Goal: Find specific page/section: Find specific page/section

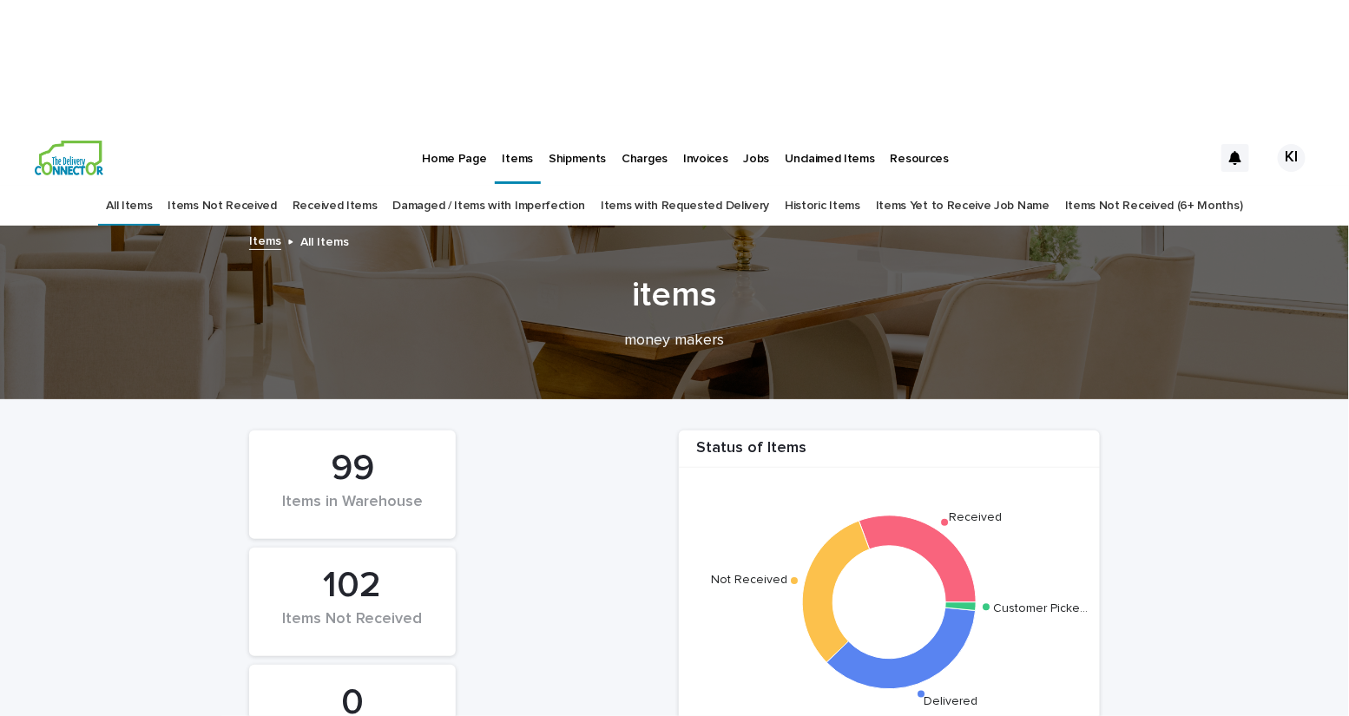
click at [478, 186] on link "Damaged / Items with Imperfection" at bounding box center [489, 206] width 193 height 41
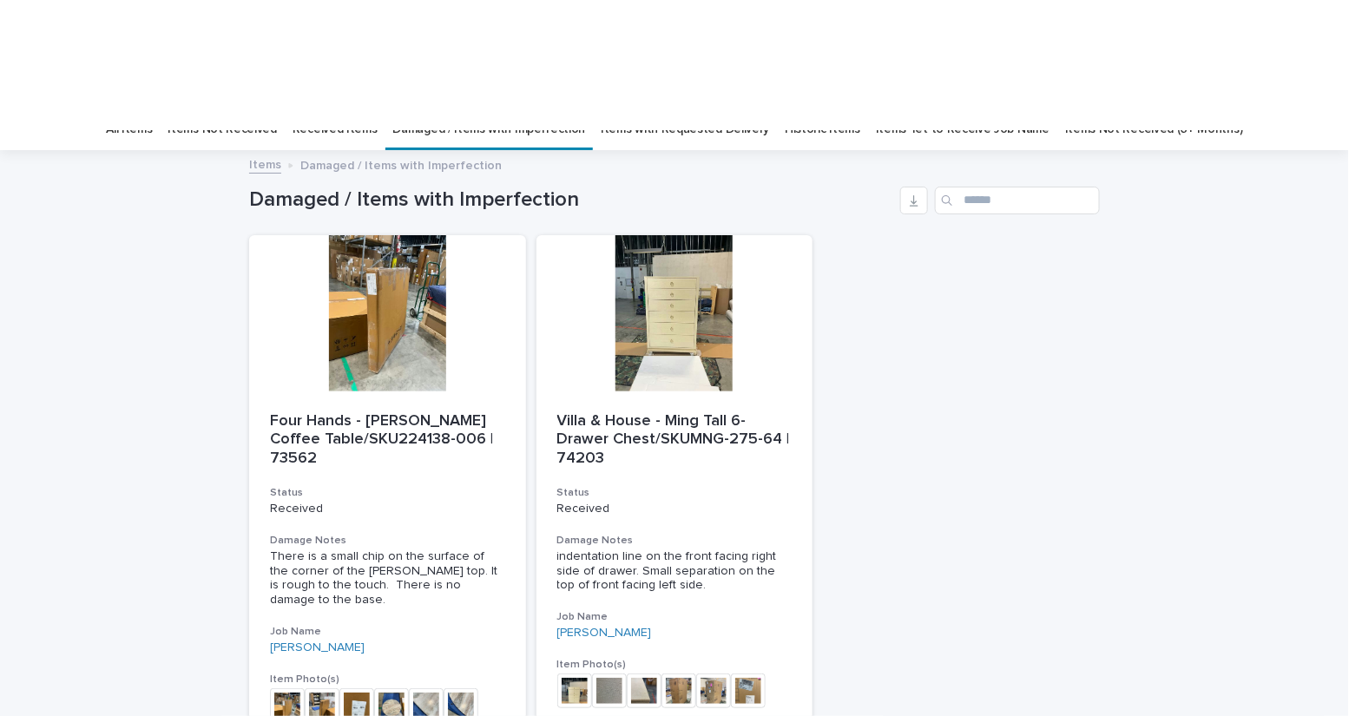
scroll to position [99, 0]
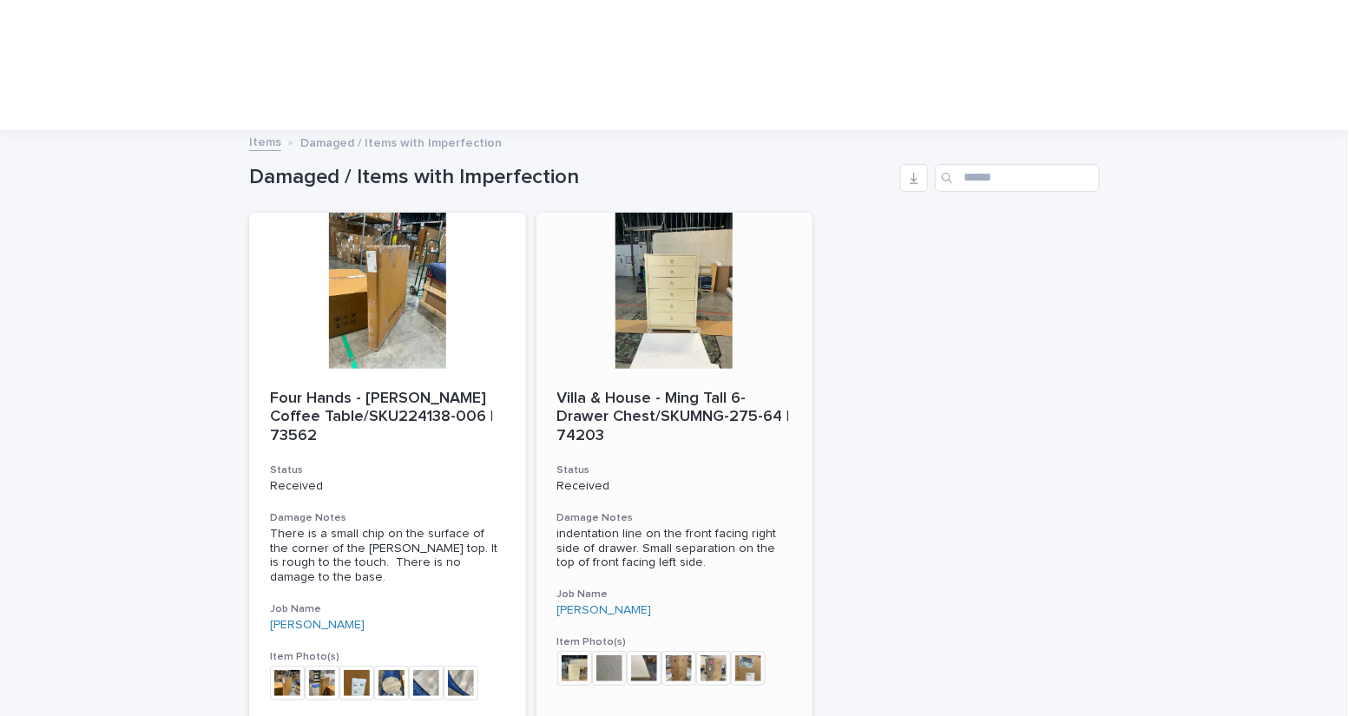
click at [681, 213] on div at bounding box center [674, 291] width 277 height 156
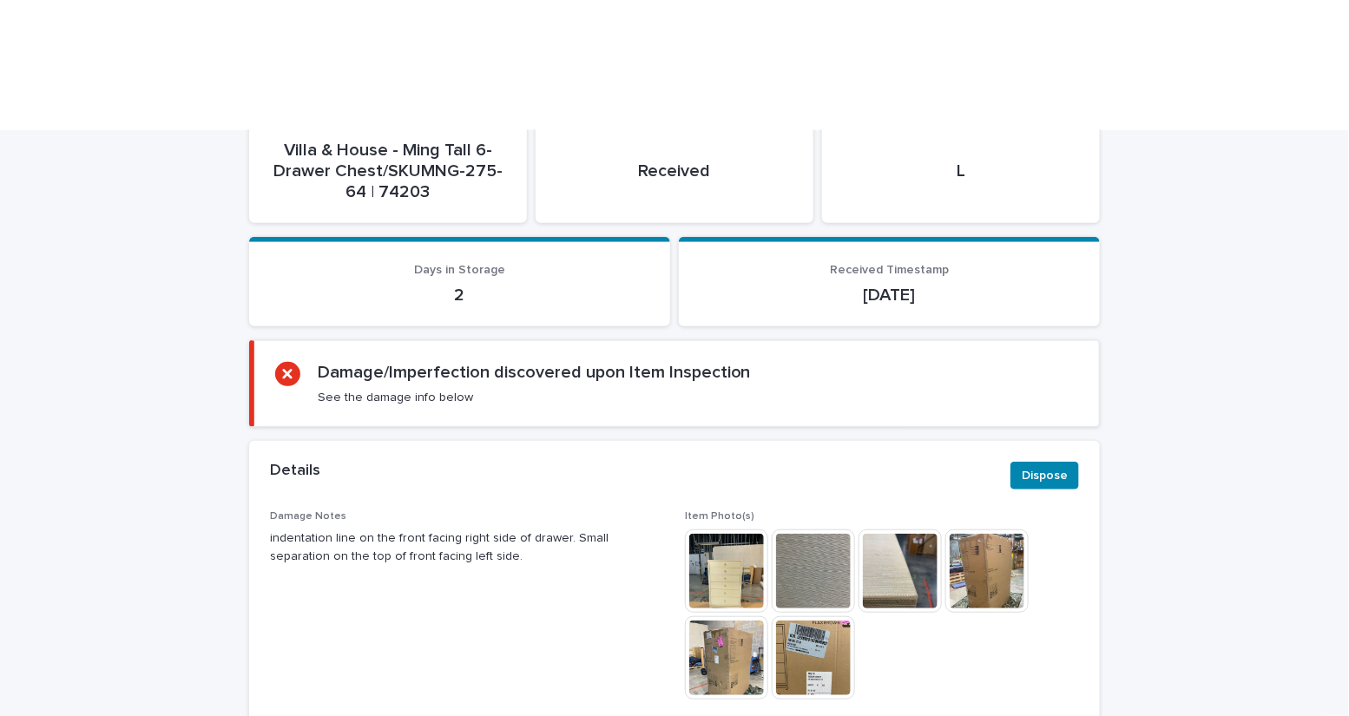
scroll to position [403, 0]
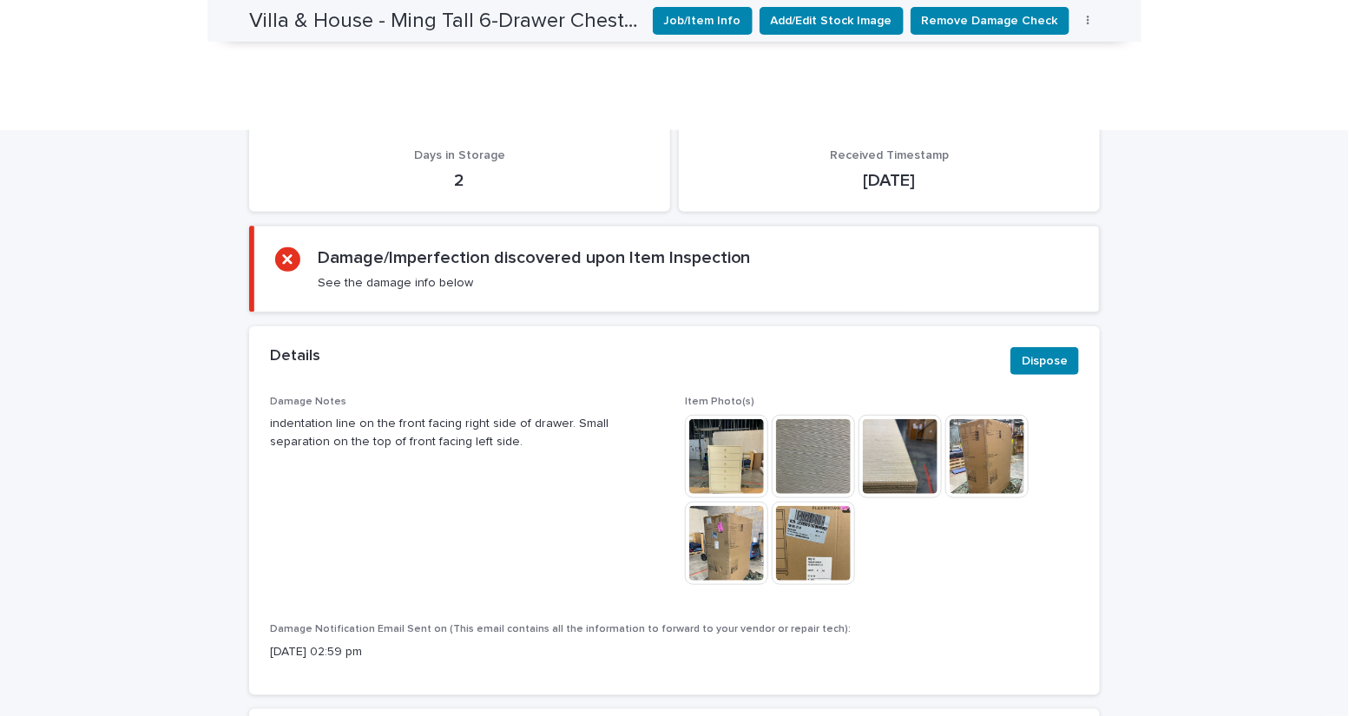
click at [736, 415] on img at bounding box center [726, 456] width 83 height 83
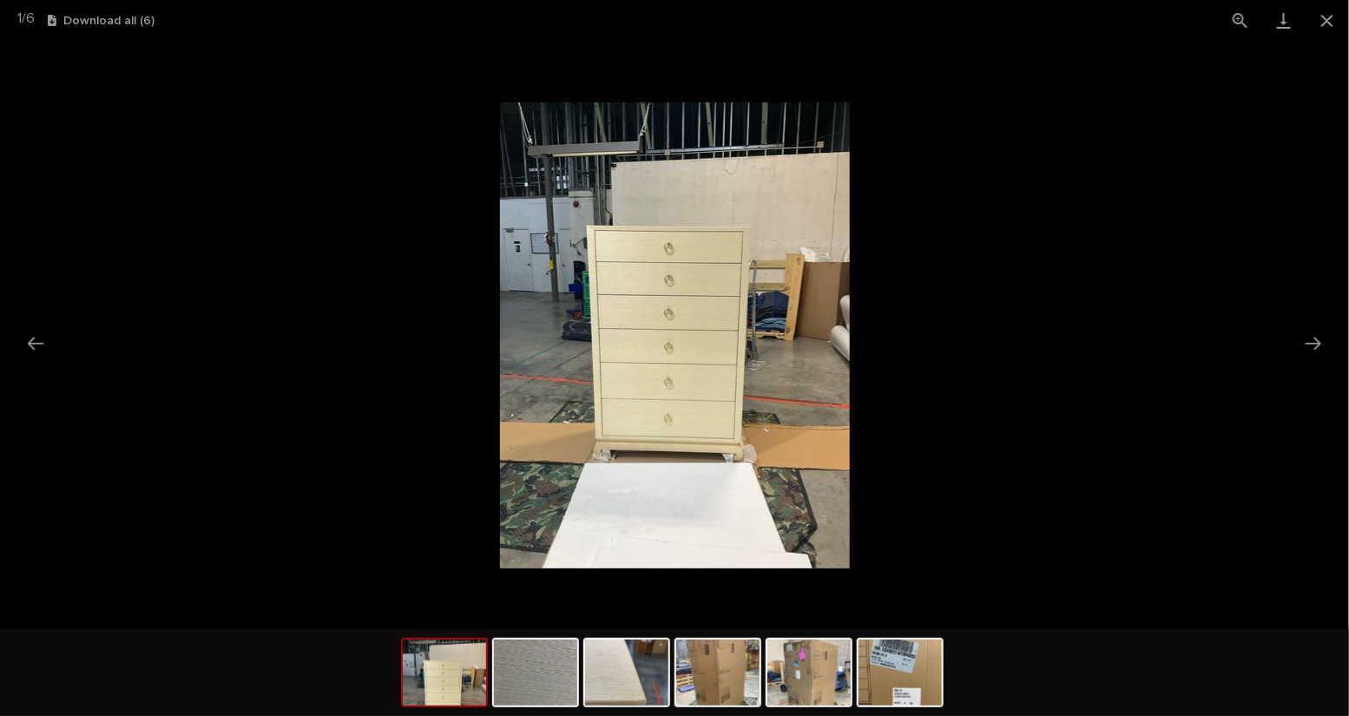
click at [1214, 437] on picture at bounding box center [674, 335] width 1349 height 589
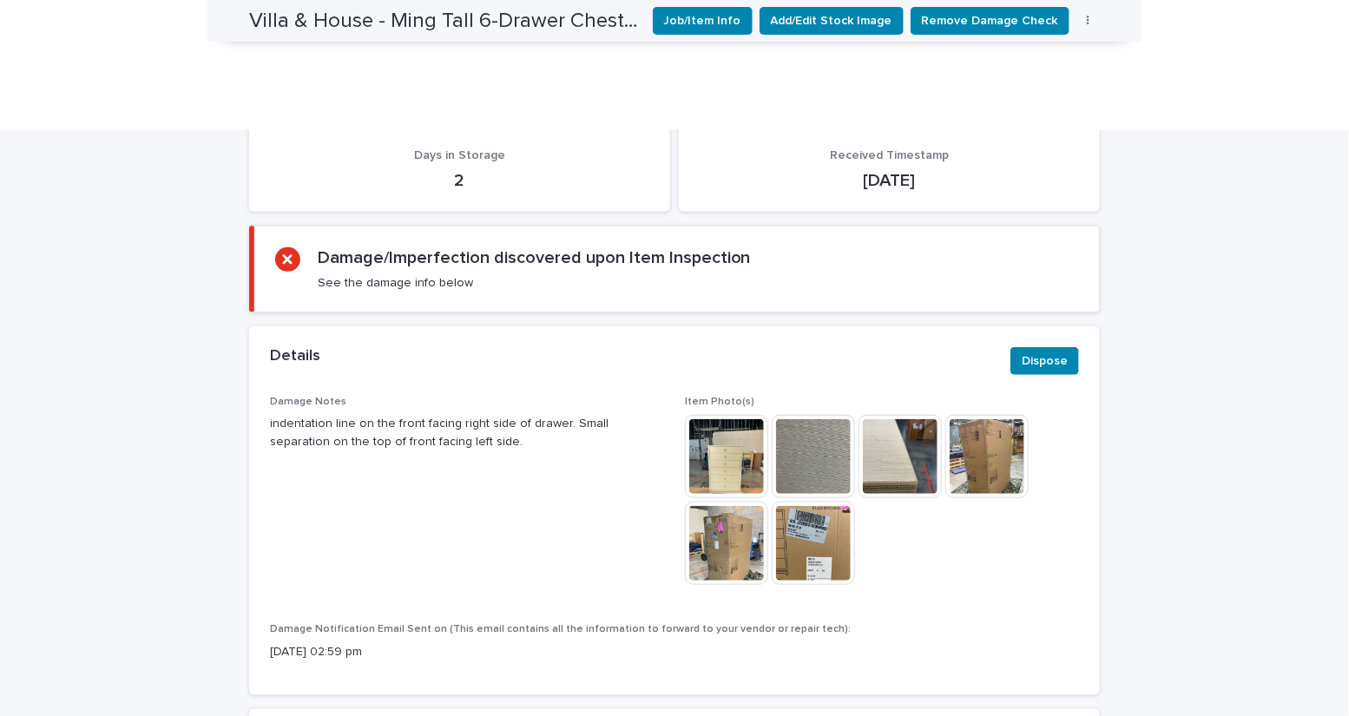
click at [704, 415] on img at bounding box center [726, 456] width 83 height 83
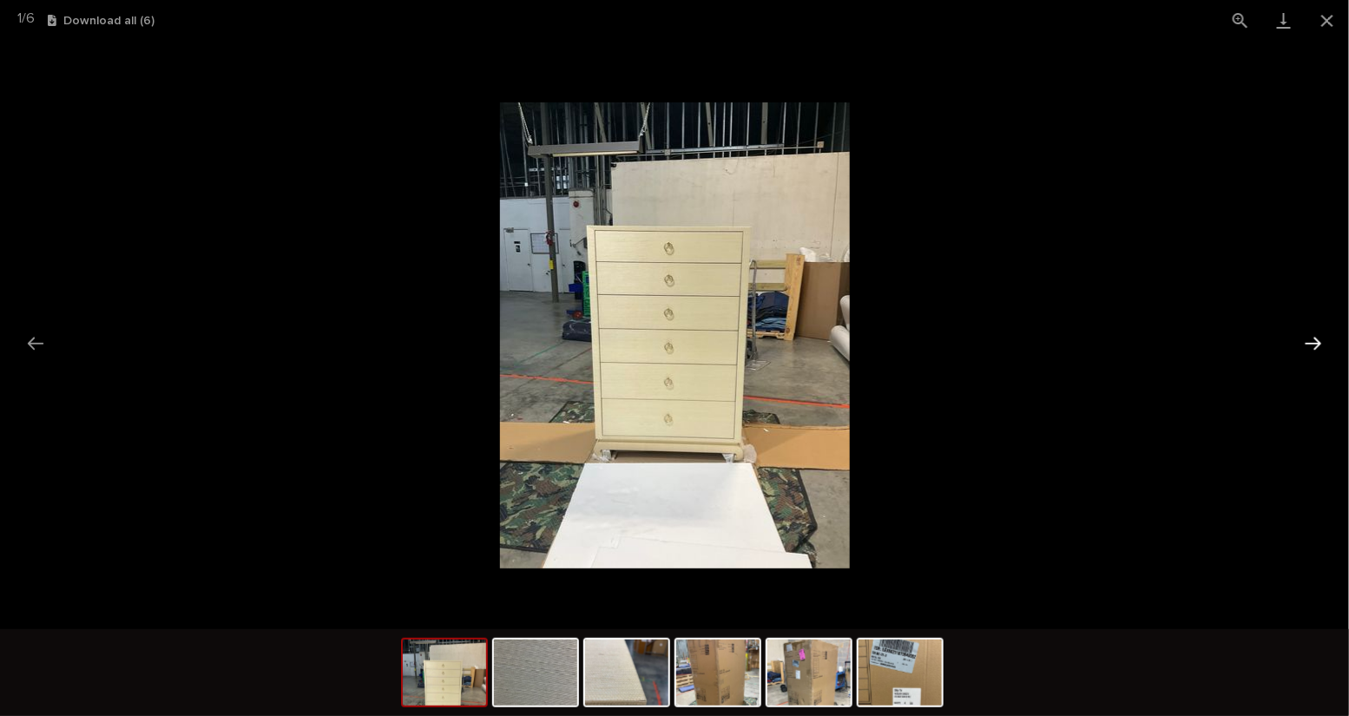
click at [1312, 349] on button "Next slide" at bounding box center [1313, 343] width 36 height 34
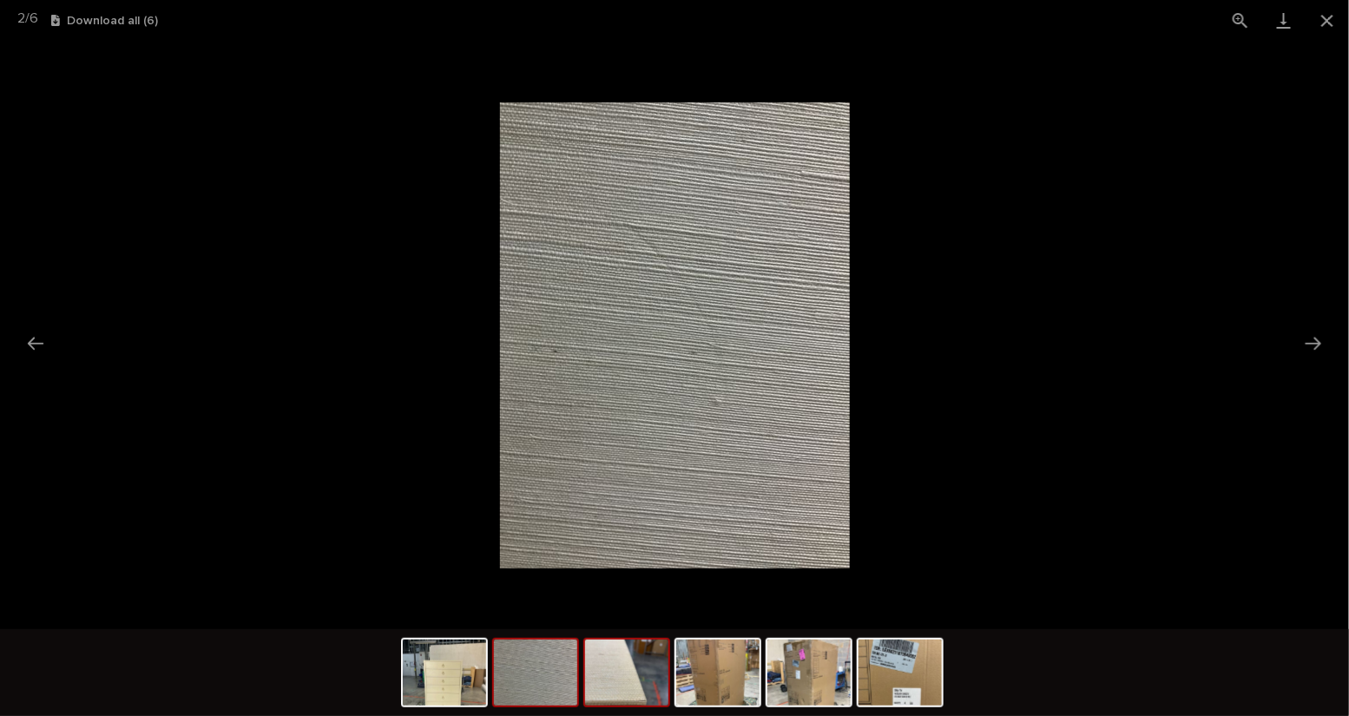
click at [617, 694] on img at bounding box center [626, 673] width 83 height 66
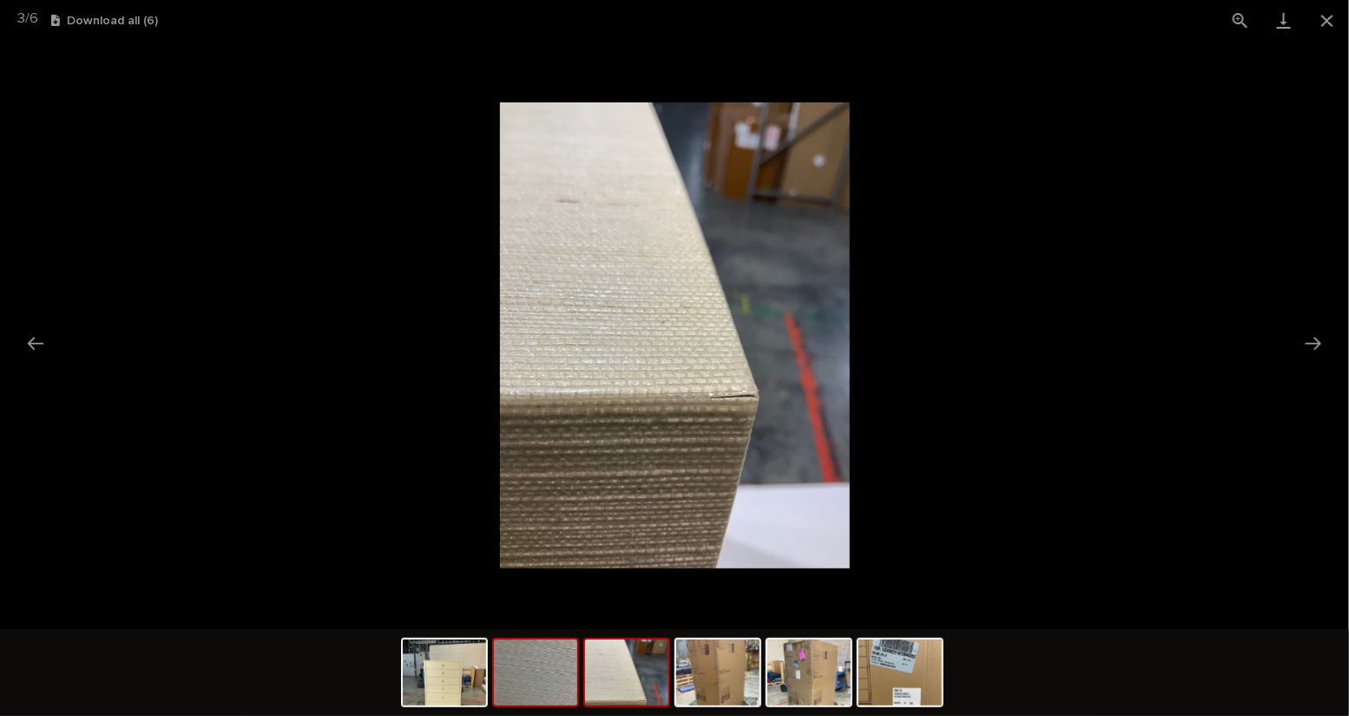
click at [549, 684] on img at bounding box center [535, 673] width 83 height 66
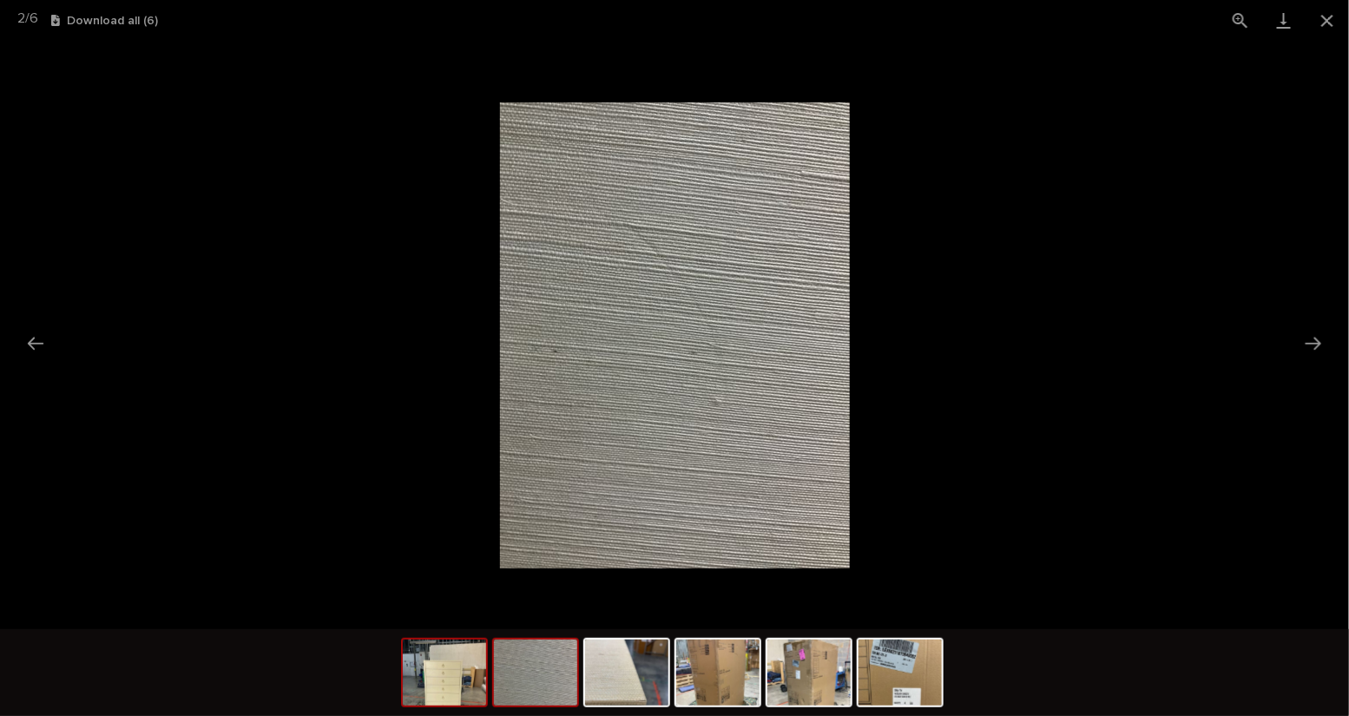
click at [463, 689] on img at bounding box center [444, 673] width 83 height 66
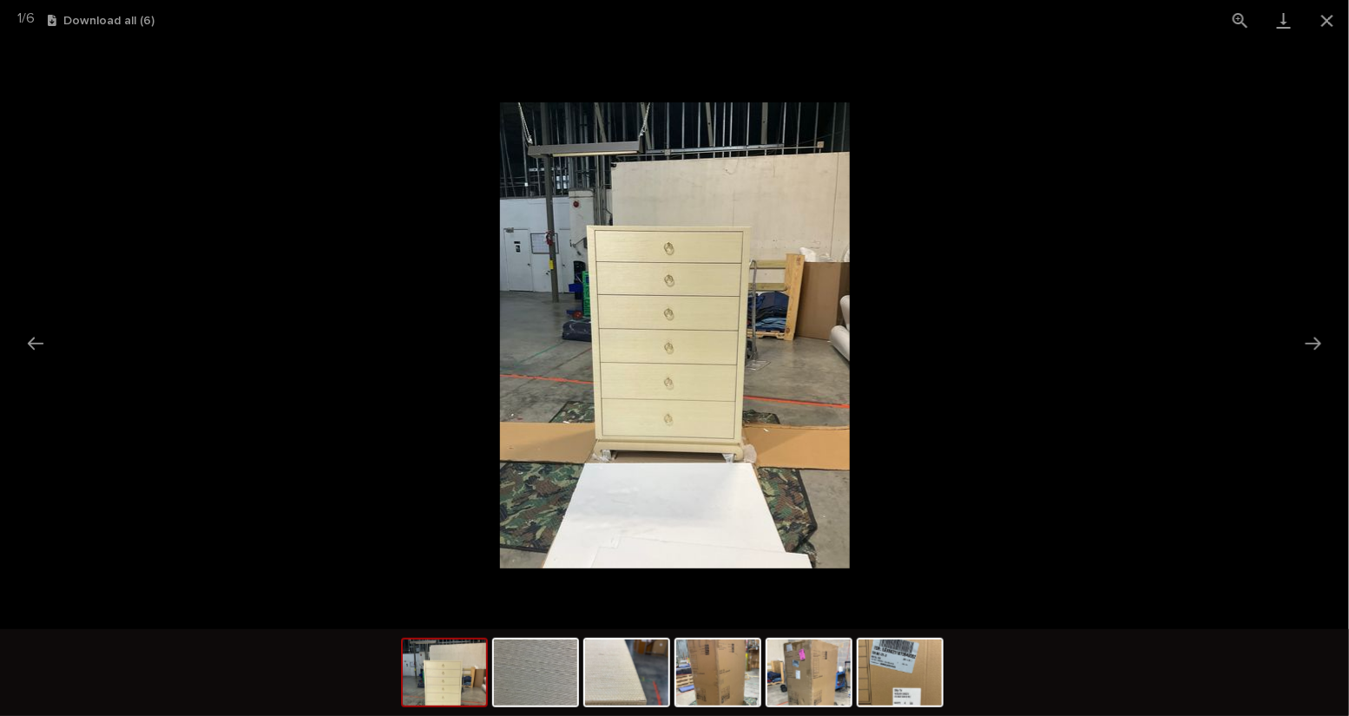
click at [711, 293] on img at bounding box center [675, 335] width 350 height 466
click at [600, 681] on img at bounding box center [626, 673] width 83 height 66
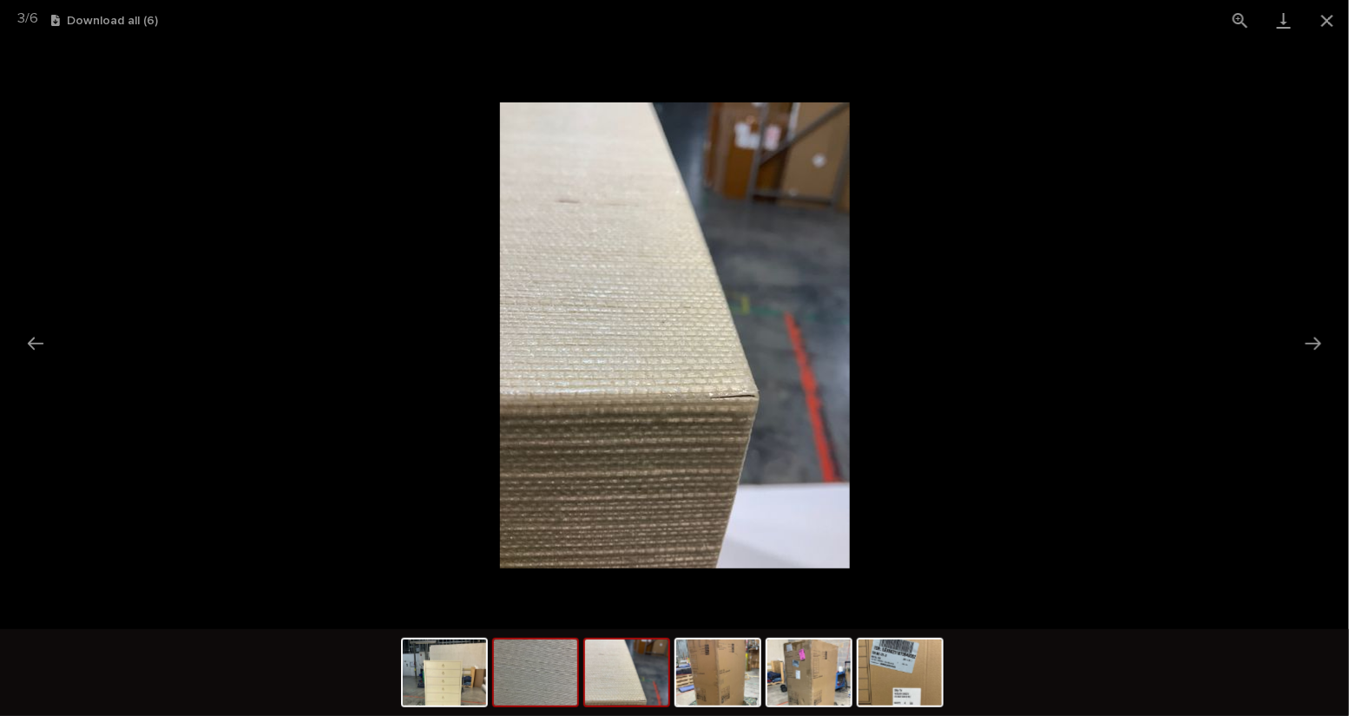
click at [539, 674] on img at bounding box center [535, 673] width 83 height 66
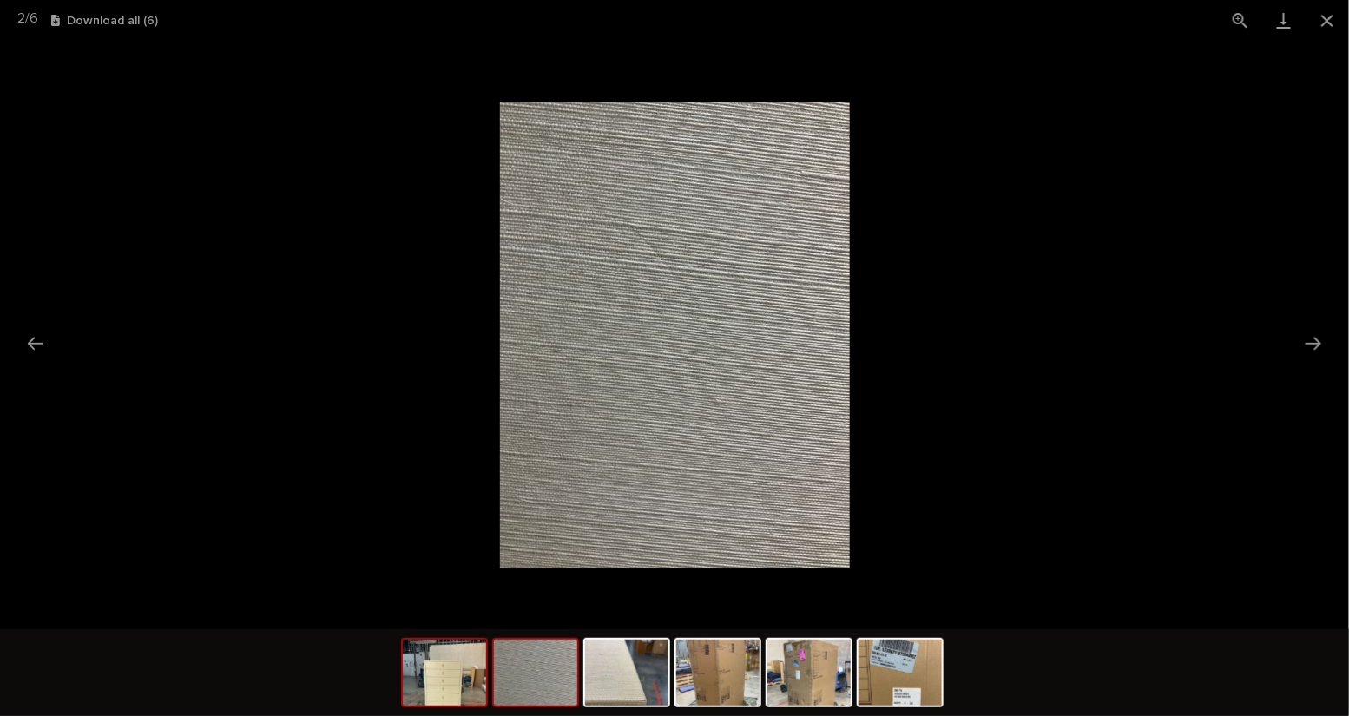
click at [465, 678] on img at bounding box center [444, 673] width 83 height 66
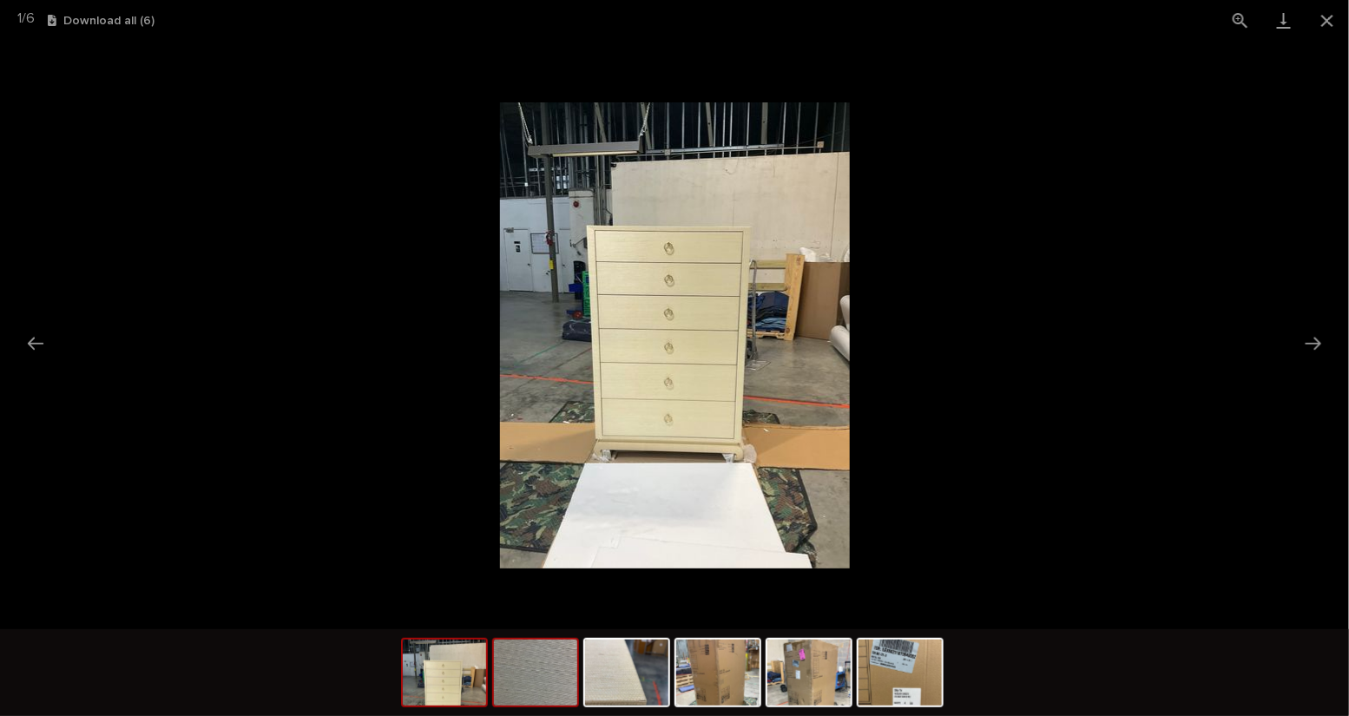
click at [542, 679] on img at bounding box center [535, 673] width 83 height 66
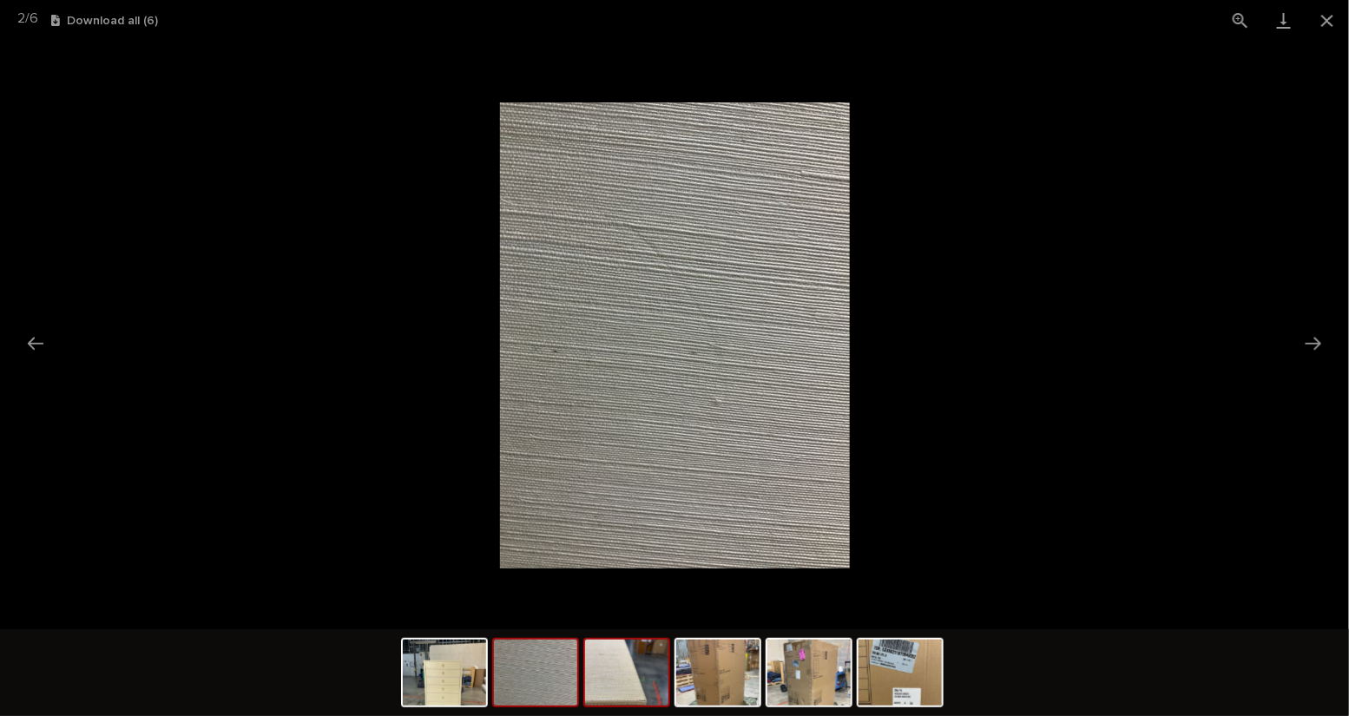
click at [637, 694] on img at bounding box center [626, 673] width 83 height 66
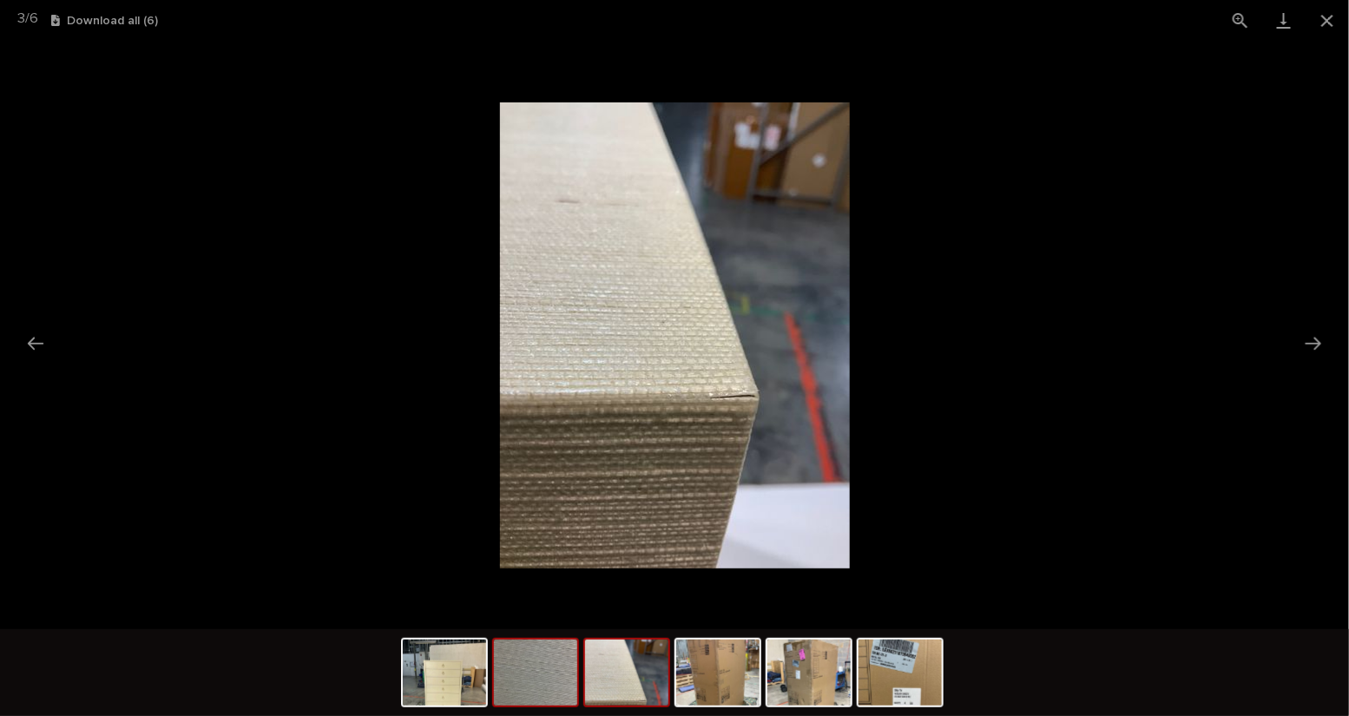
click at [556, 700] on img at bounding box center [535, 673] width 83 height 66
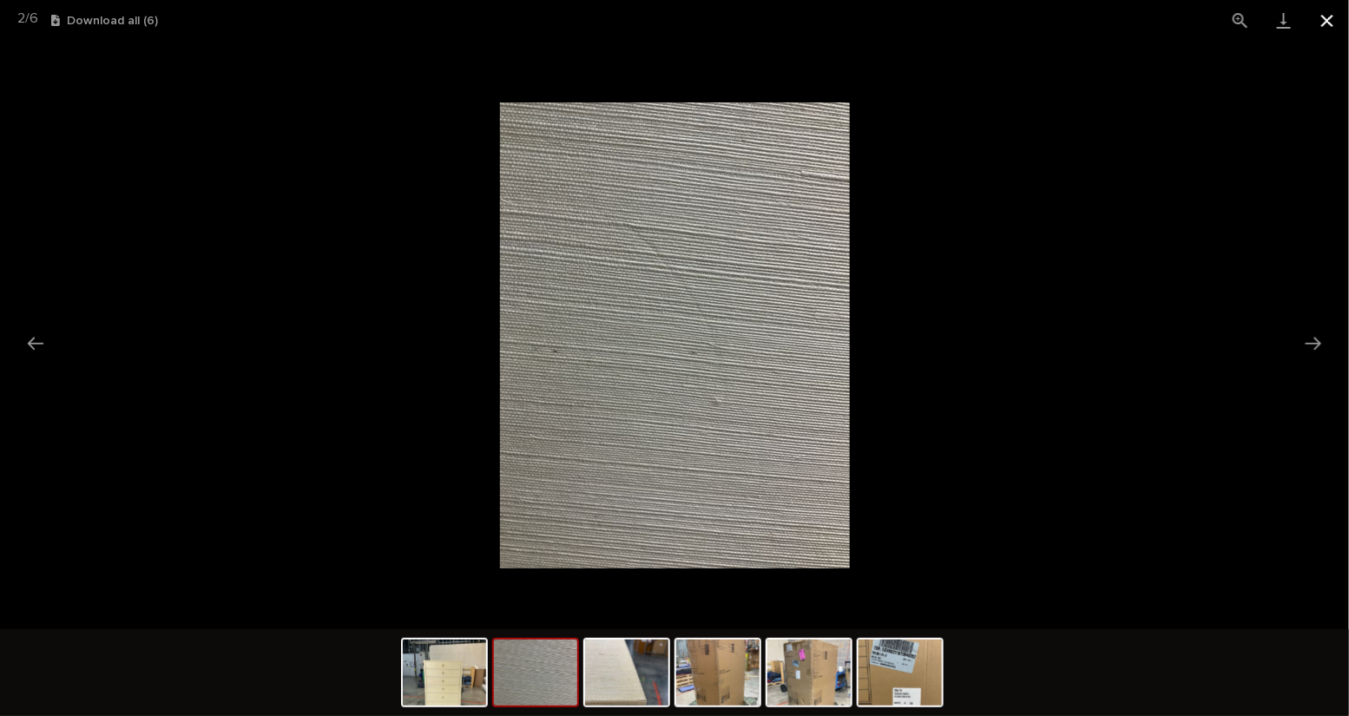
click at [1323, 23] on button "Close gallery" at bounding box center [1326, 20] width 43 height 41
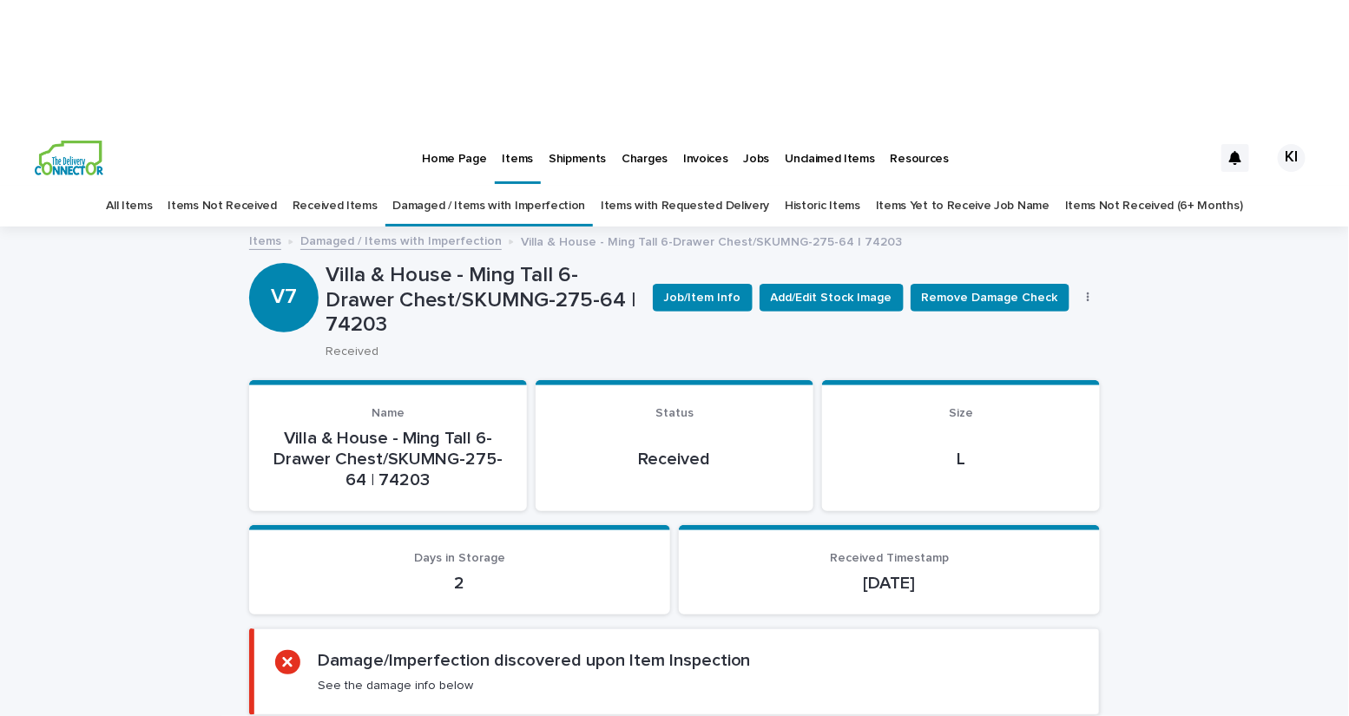
click at [462, 130] on p "Home Page" at bounding box center [454, 148] width 64 height 36
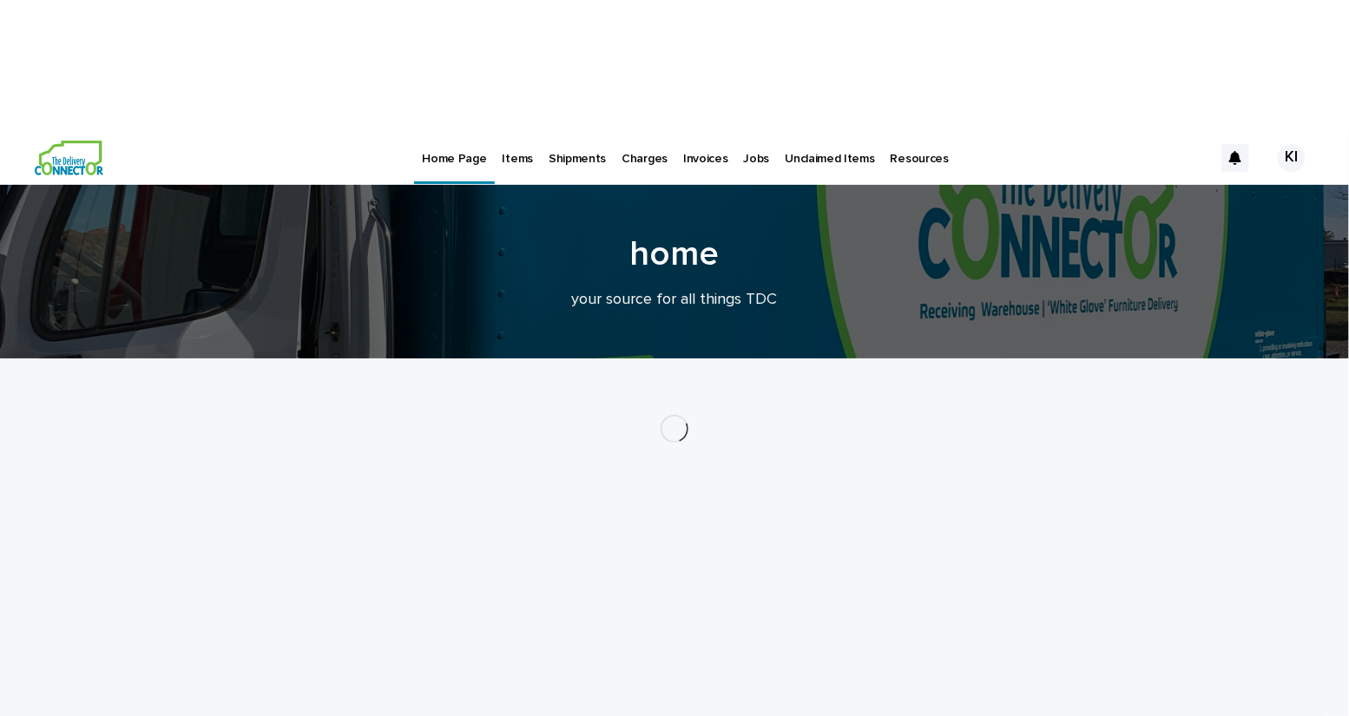
click at [463, 130] on p "Home Page" at bounding box center [454, 148] width 64 height 36
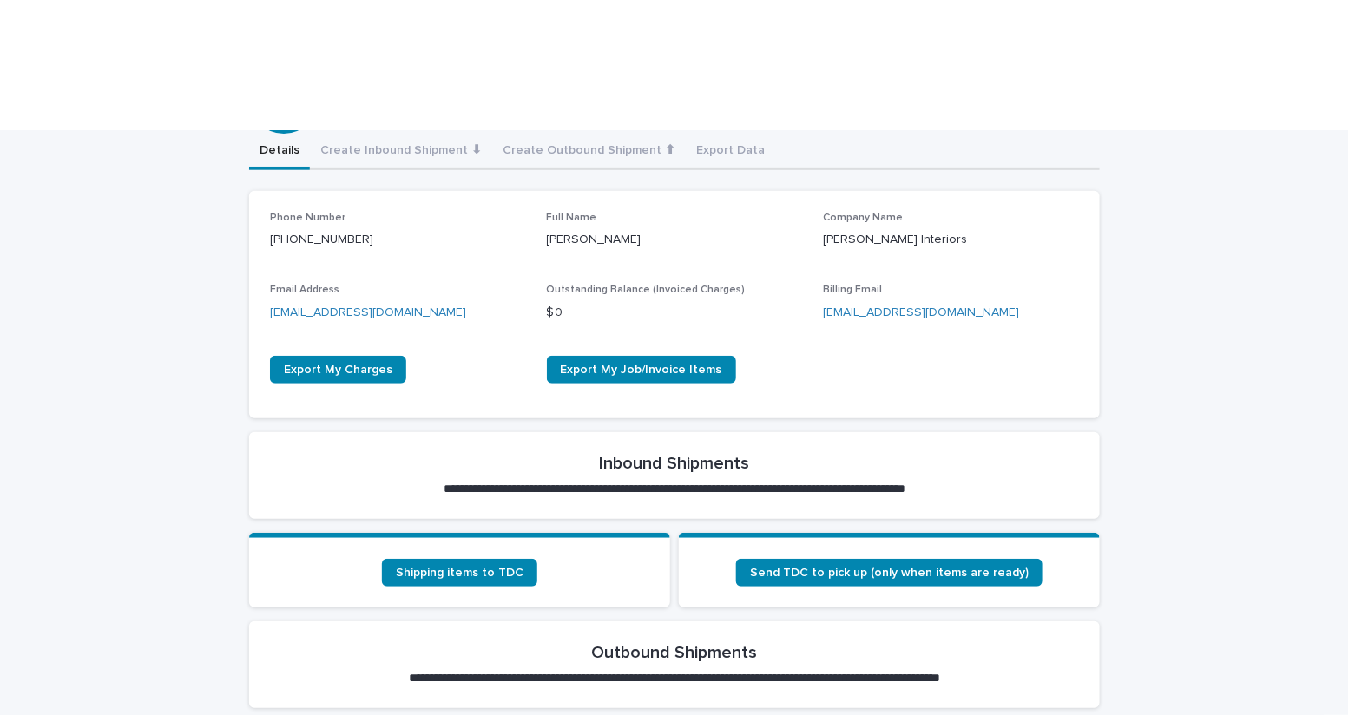
scroll to position [338, 0]
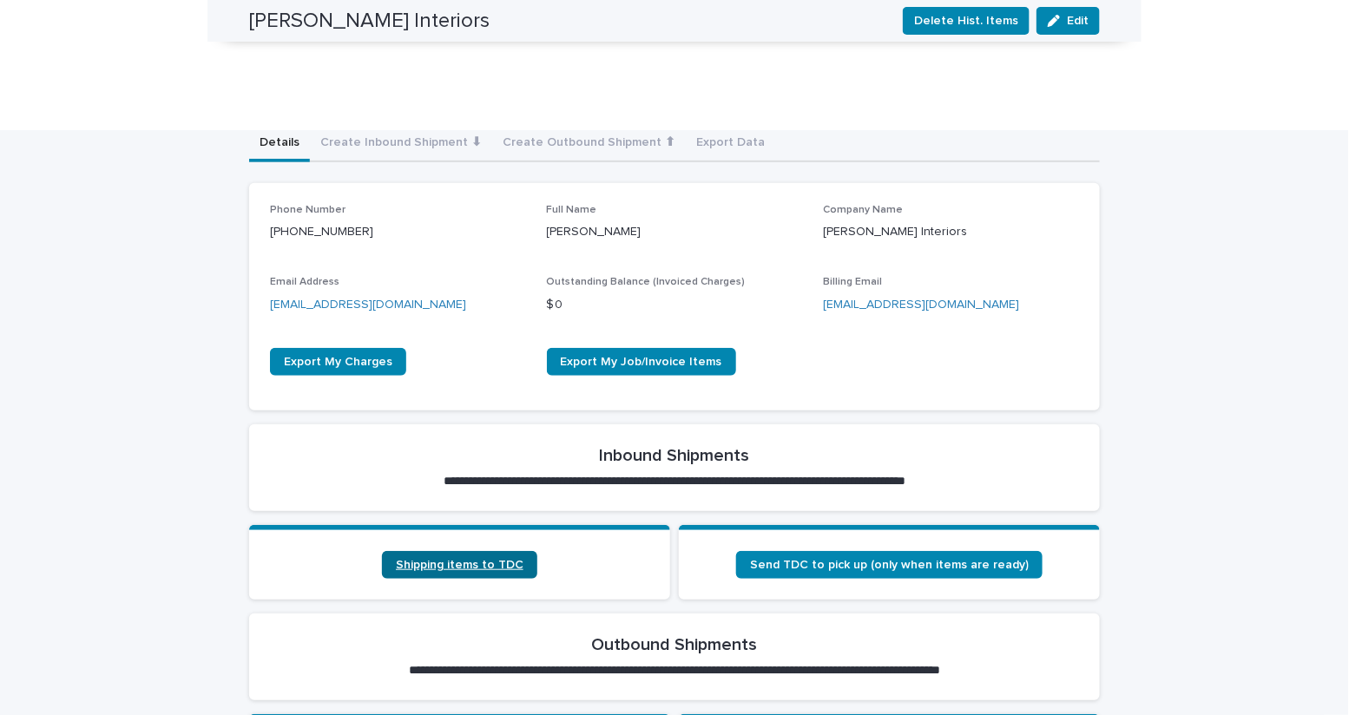
click at [495, 559] on span "Shipping items to TDC" at bounding box center [460, 565] width 128 height 12
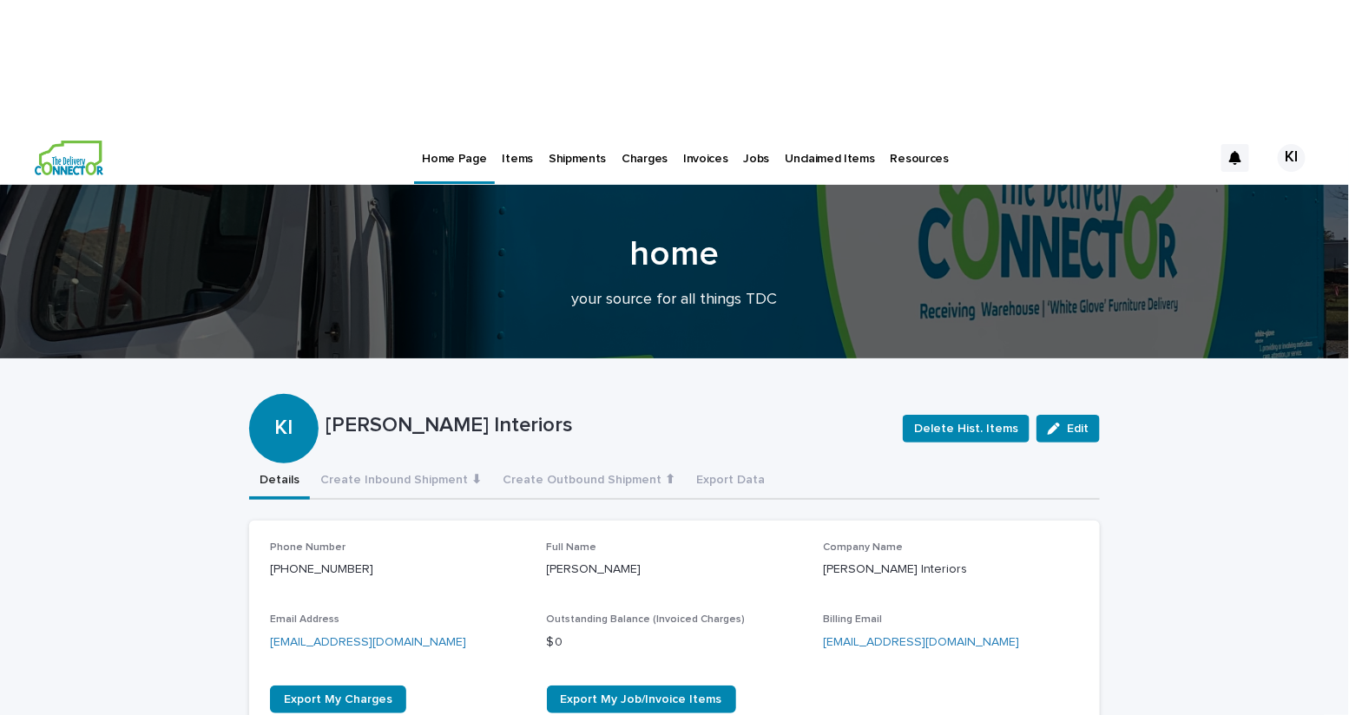
click at [580, 130] on p "Shipments" at bounding box center [577, 148] width 57 height 36
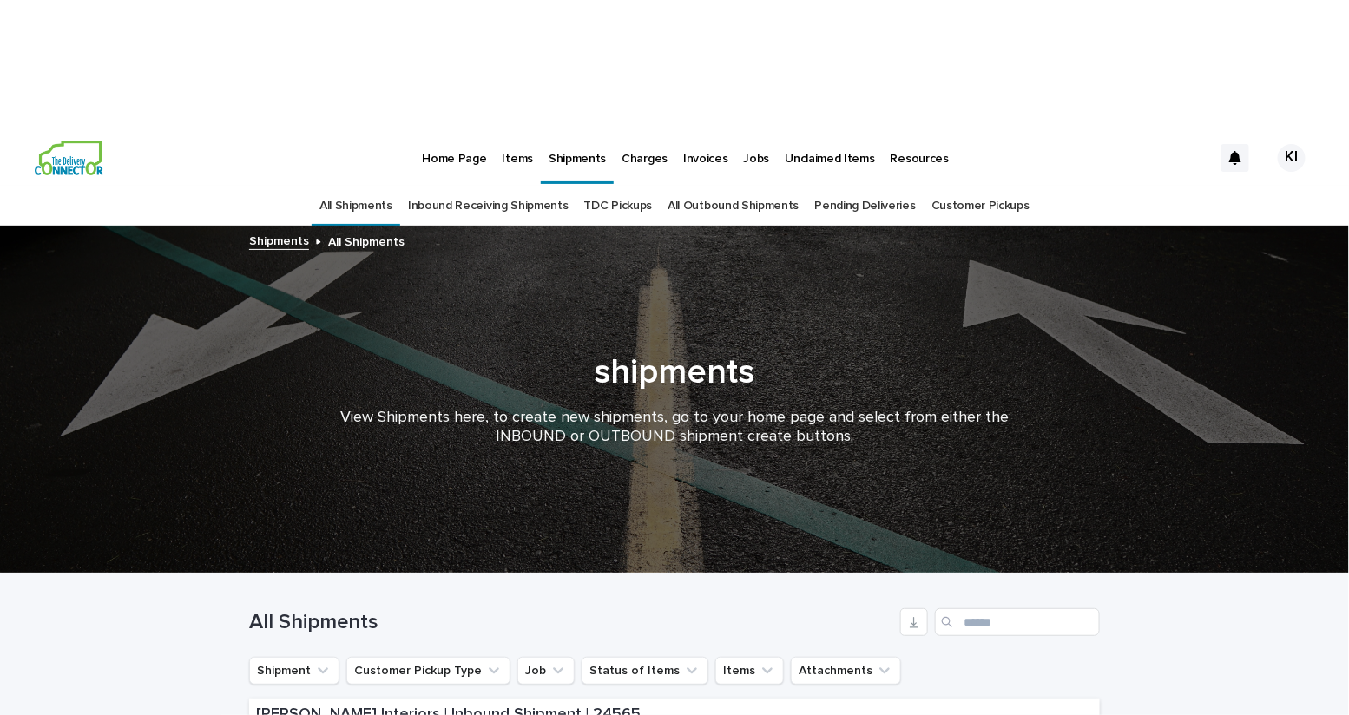
click at [522, 186] on link "Inbound Receiving Shipments" at bounding box center [488, 206] width 161 height 41
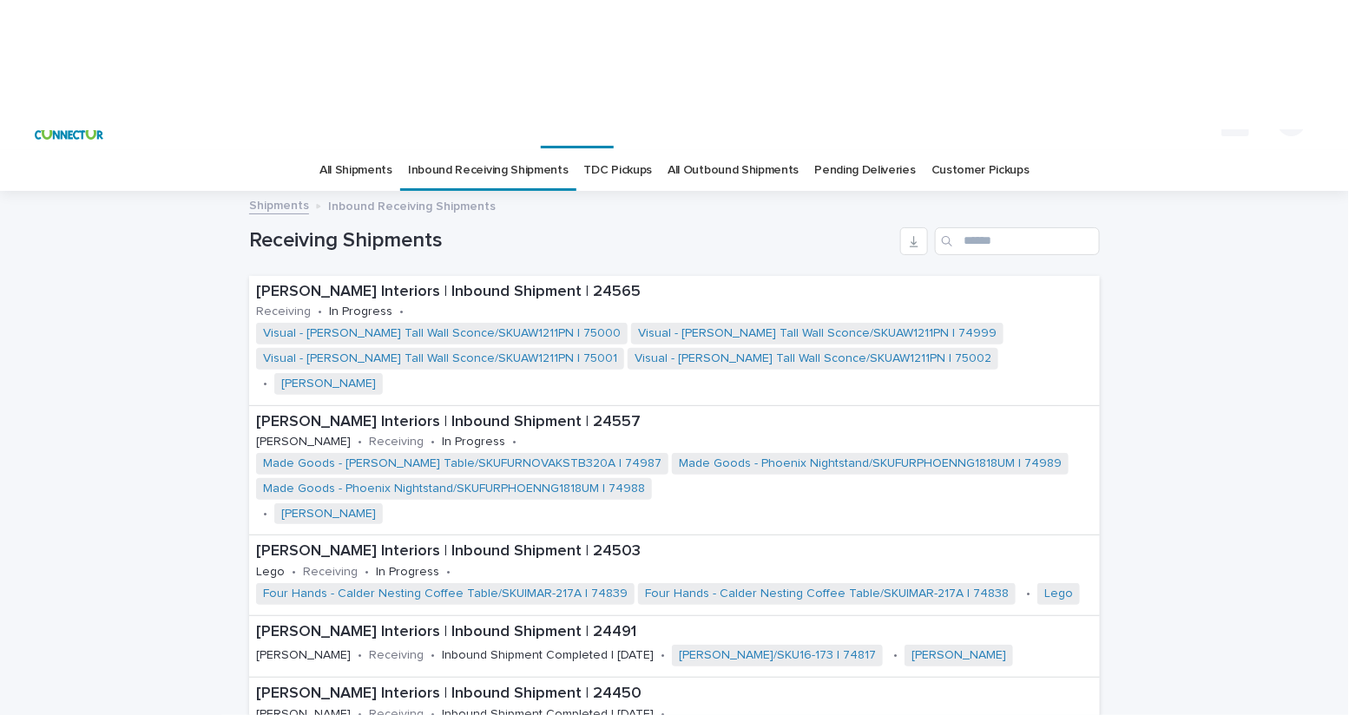
scroll to position [39, 0]
